Goal: Information Seeking & Learning: Learn about a topic

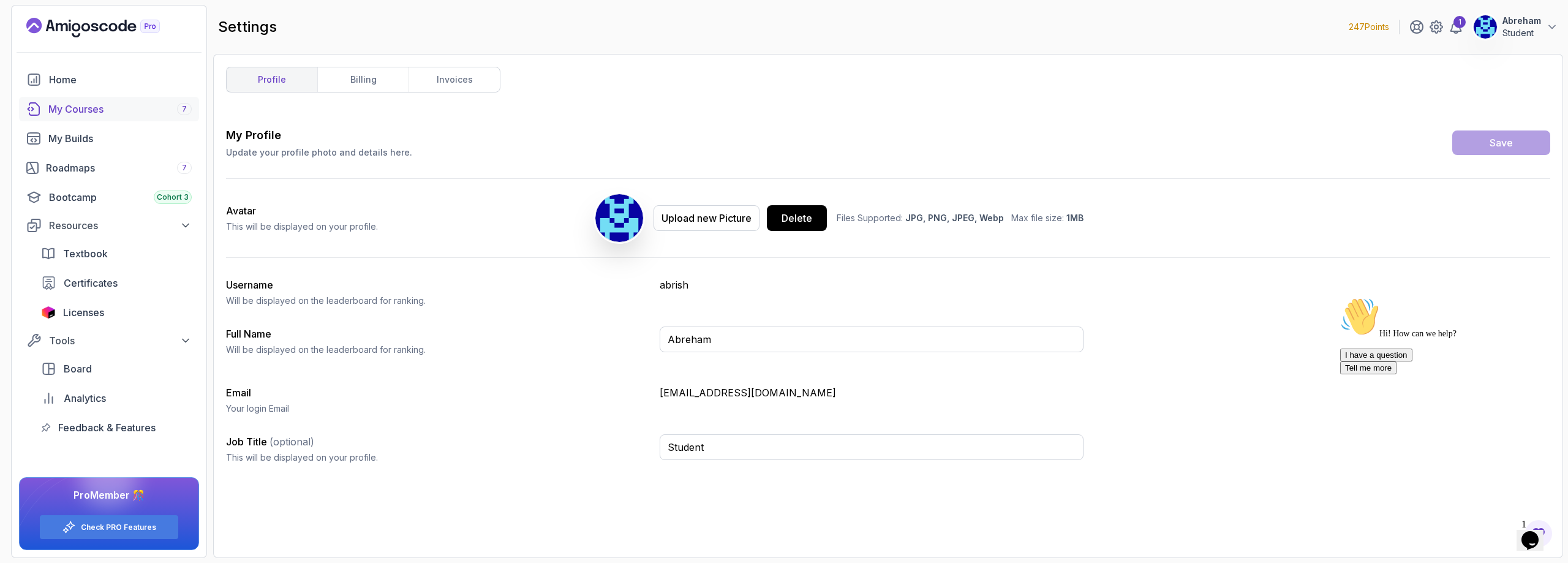
click at [74, 113] on div "My Courses 7" at bounding box center [120, 109] width 143 height 15
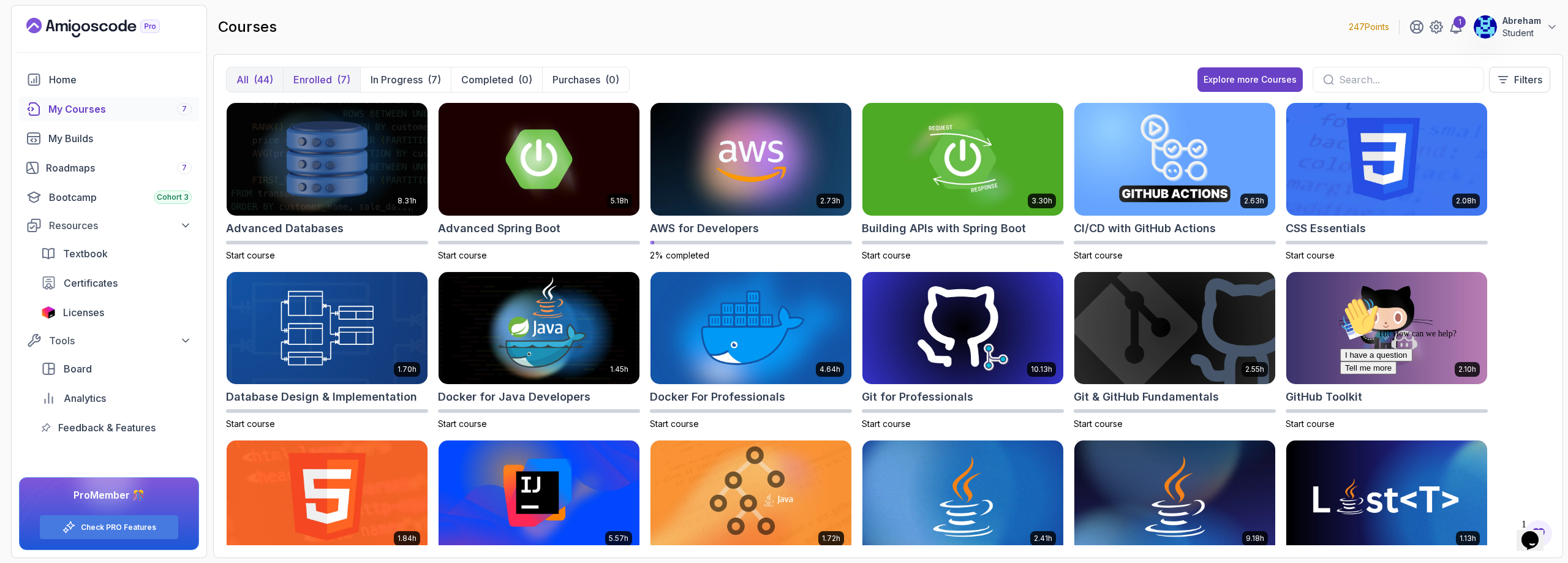
click at [310, 79] on p "Enrolled" at bounding box center [313, 79] width 39 height 15
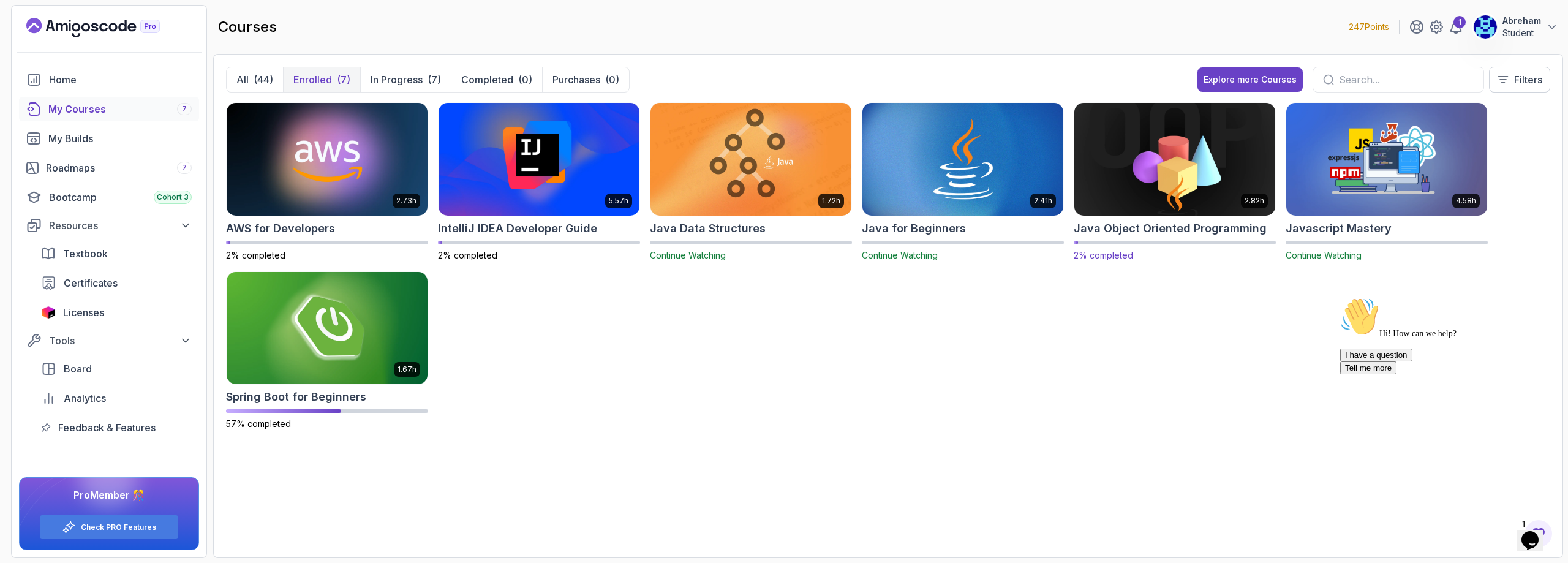
click at [1170, 186] on img at bounding box center [1175, 159] width 211 height 118
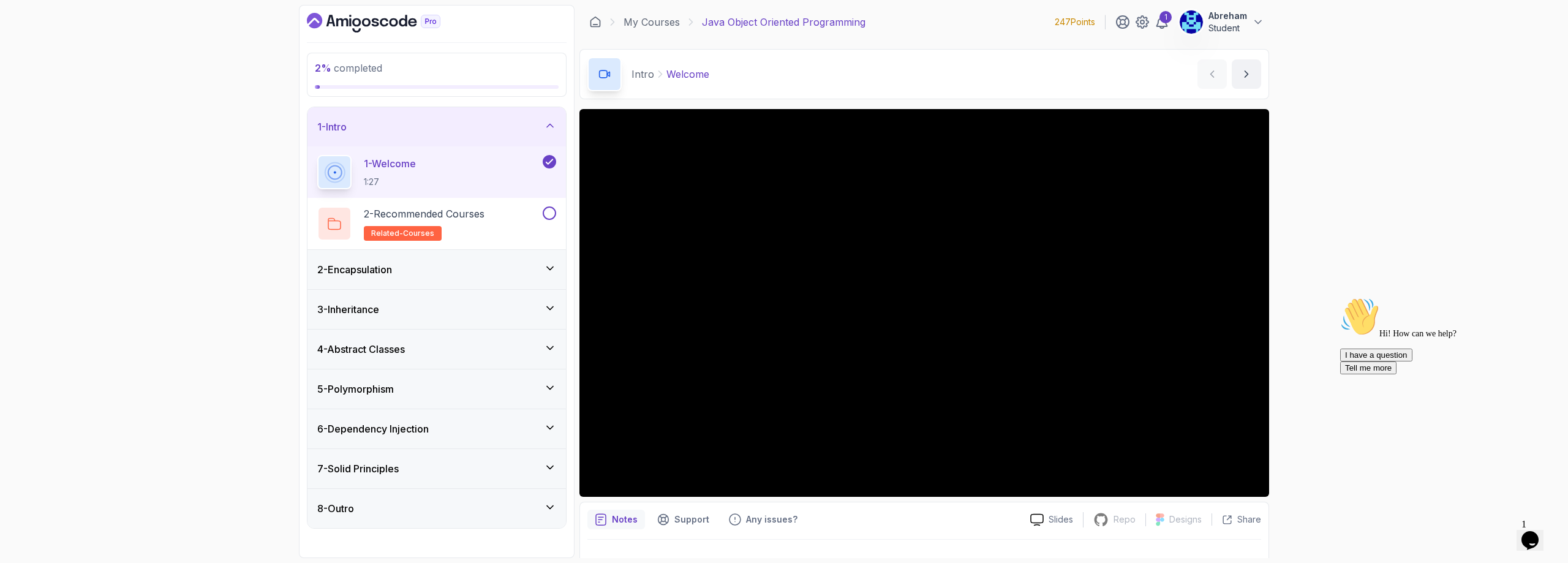
click at [365, 268] on h3 "2 - Encapsulation" at bounding box center [355, 270] width 74 height 15
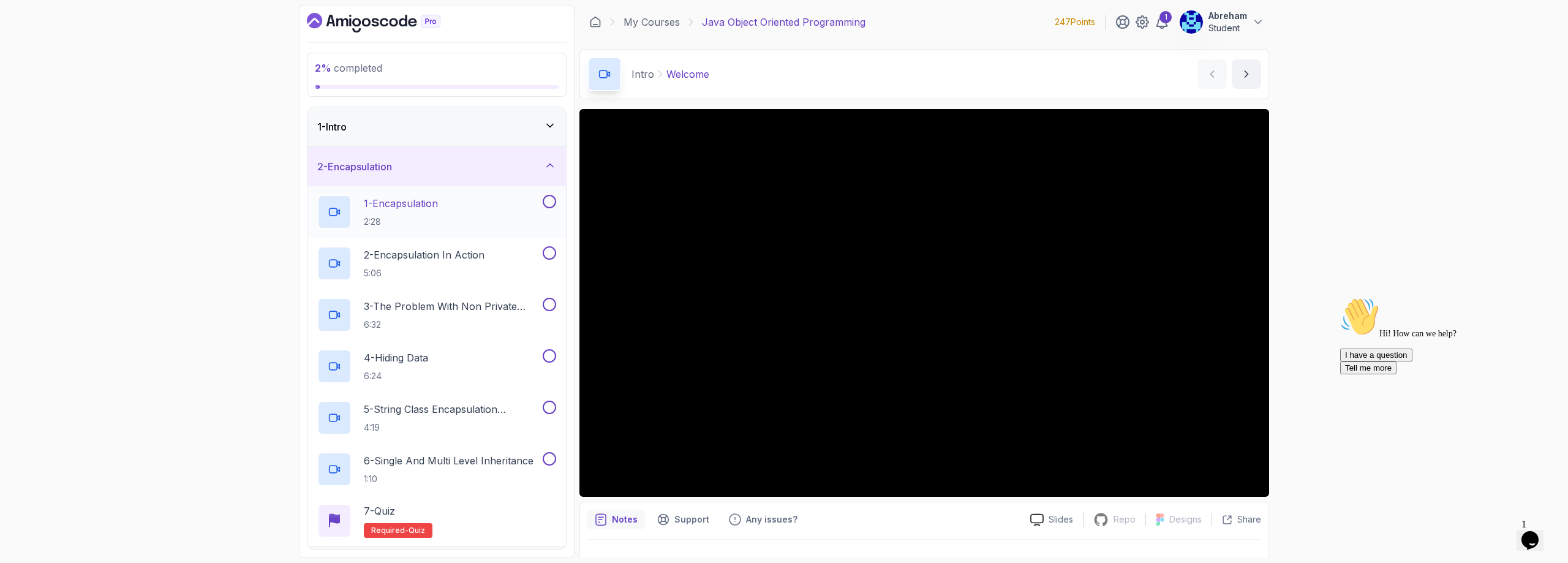
click at [423, 213] on h2 "1 - Encapsulation 2:28" at bounding box center [401, 212] width 74 height 32
click at [456, 256] on p "2 - Encapsulation In Action" at bounding box center [424, 255] width 121 height 15
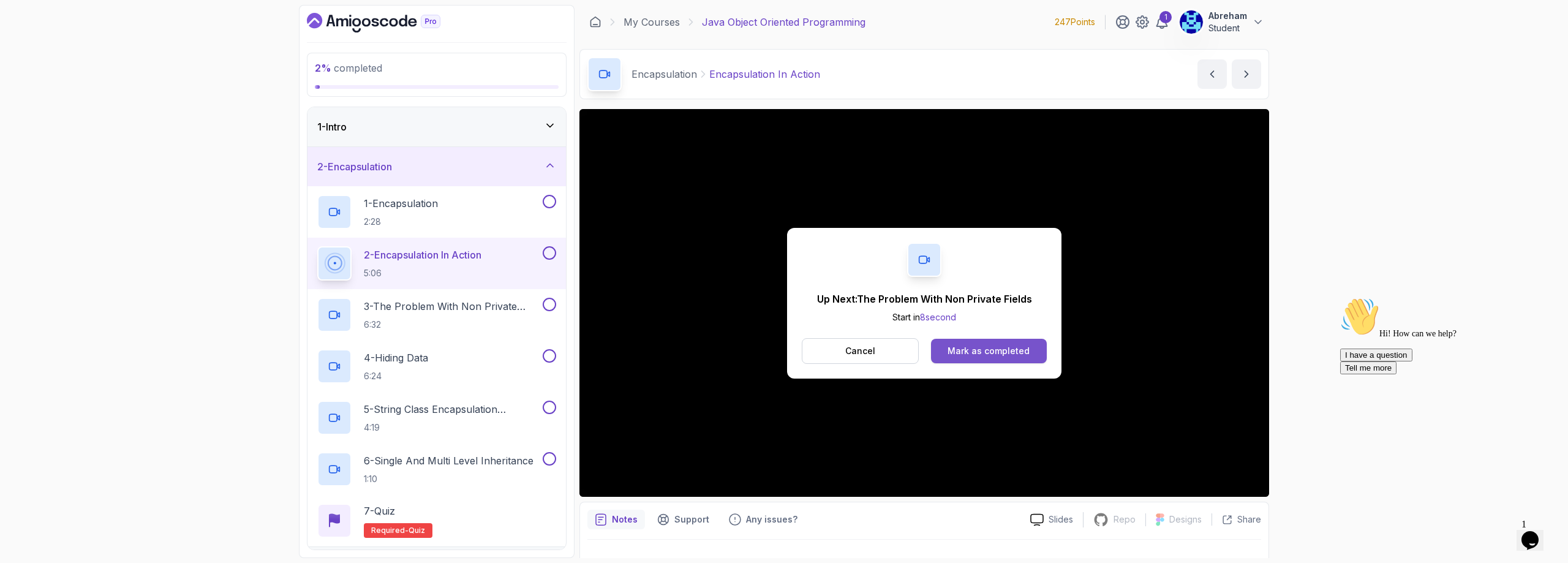
click at [964, 353] on div "Mark as completed" at bounding box center [989, 351] width 82 height 12
